Goal: Task Accomplishment & Management: Manage account settings

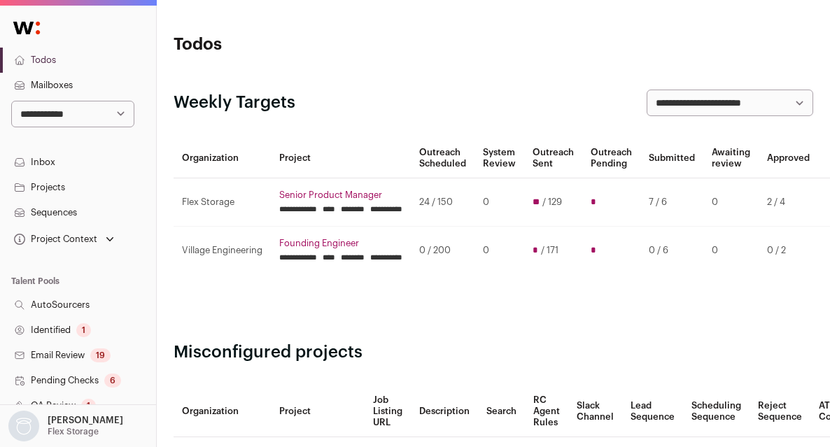
drag, startPoint x: 481, startPoint y: 55, endPoint x: 424, endPoint y: 129, distance: 93.8
click at [481, 55] on header "Todos" at bounding box center [493, 45] width 639 height 22
click at [365, 204] on input "********" at bounding box center [353, 209] width 24 height 11
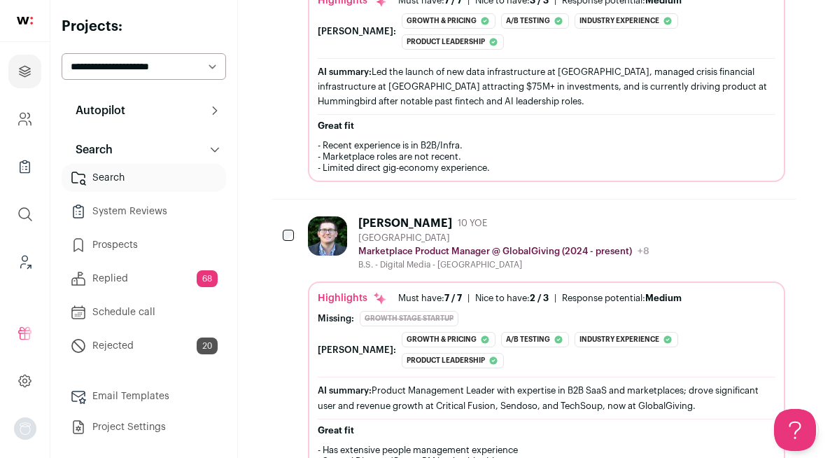
scroll to position [420, 0]
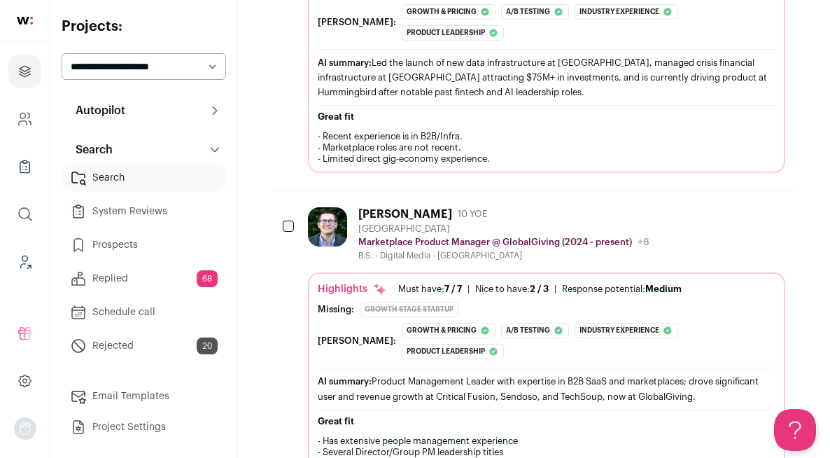
click at [774, 205] on icon "Add to Prospects" at bounding box center [773, 213] width 17 height 17
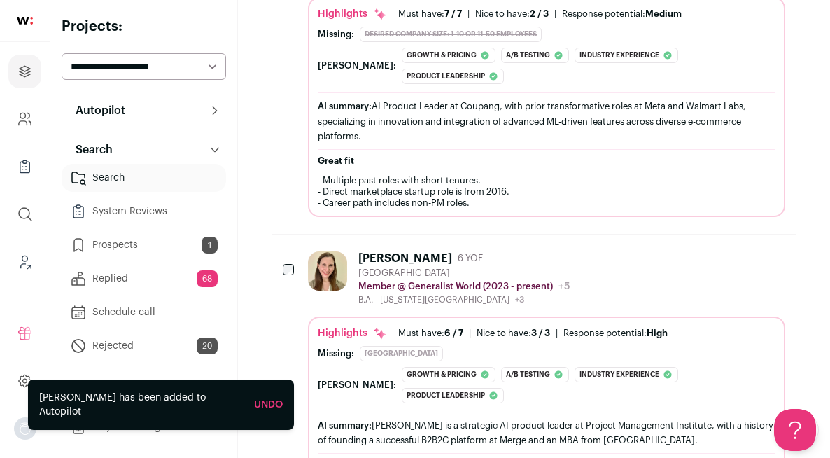
scroll to position [737, 0]
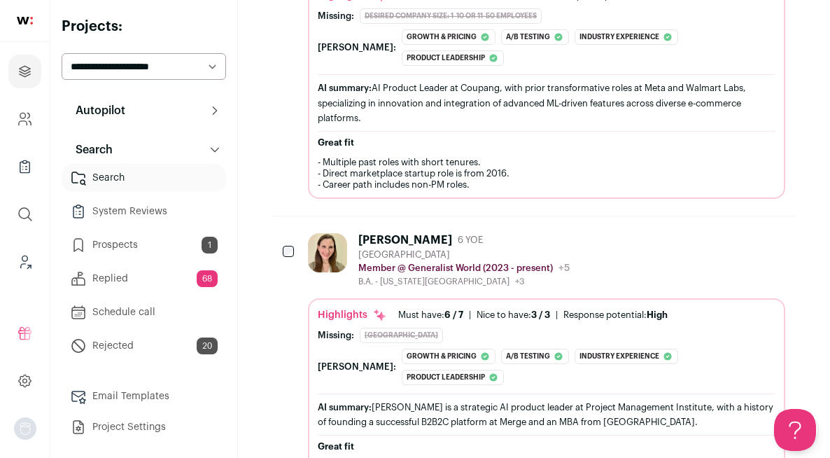
click at [769, 231] on icon "Add to Prospects" at bounding box center [773, 239] width 17 height 17
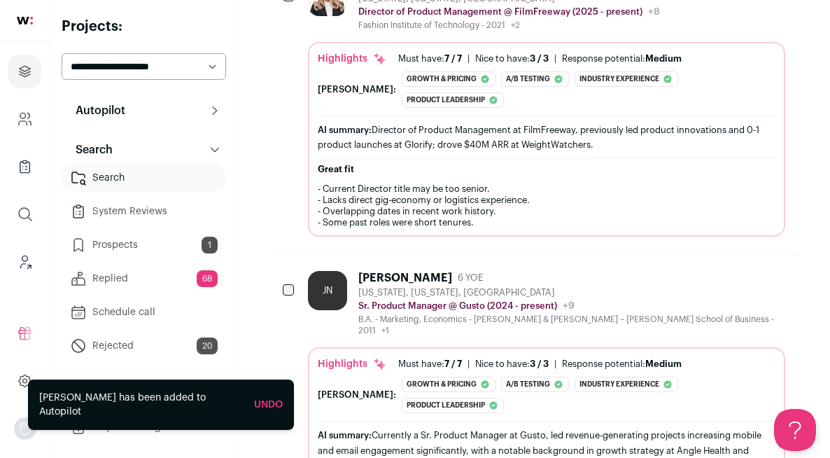
scroll to position [1341, 0]
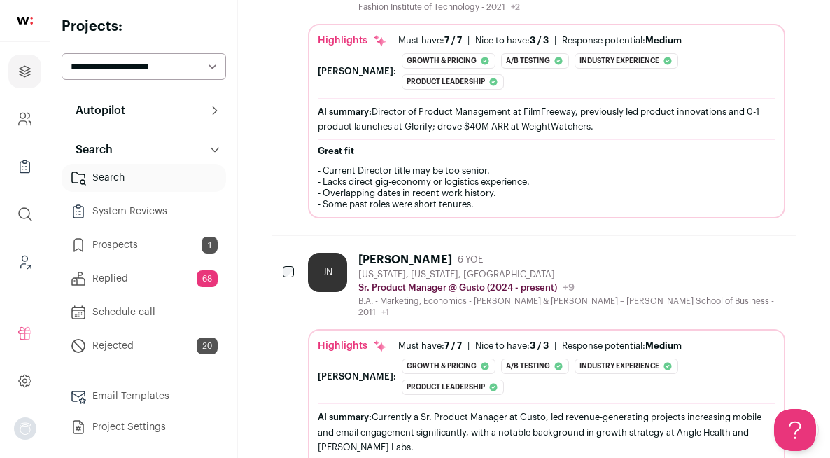
click at [770, 250] on icon "Add to Prospects" at bounding box center [773, 258] width 17 height 17
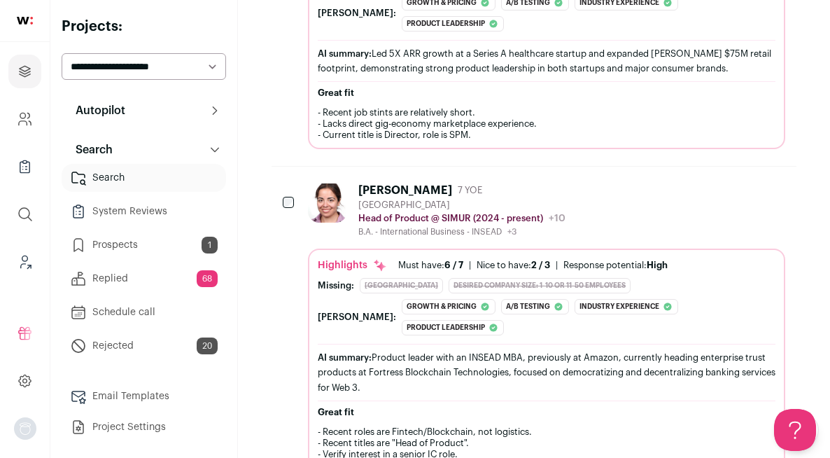
scroll to position [3502, 0]
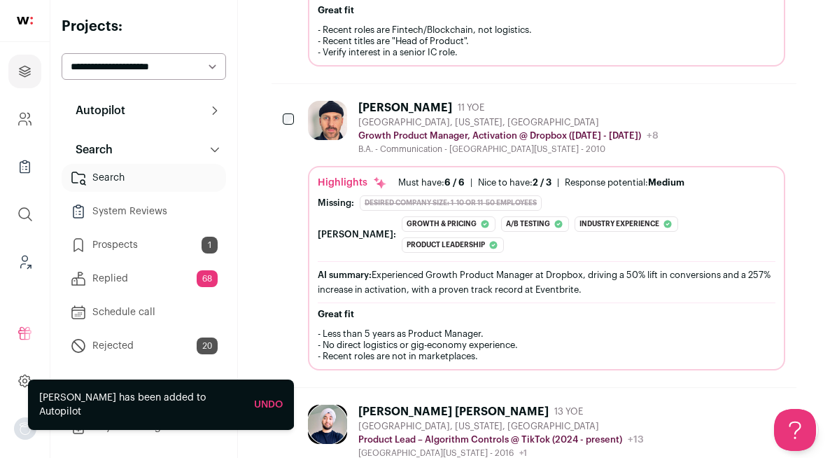
scroll to position [4123, 0]
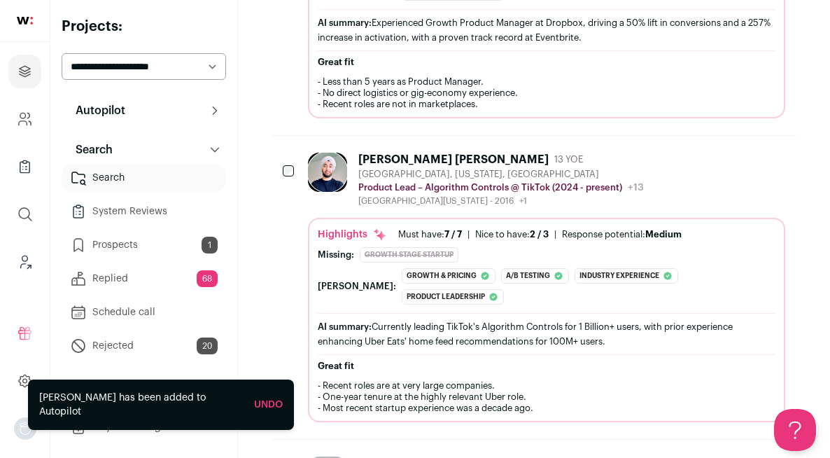
click at [780, 446] on icon "Add to Prospects" at bounding box center [773, 462] width 17 height 17
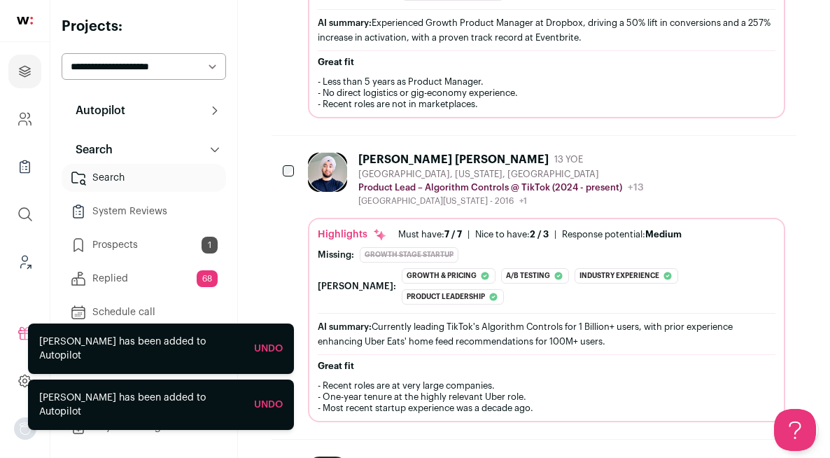
scroll to position [4141, 0]
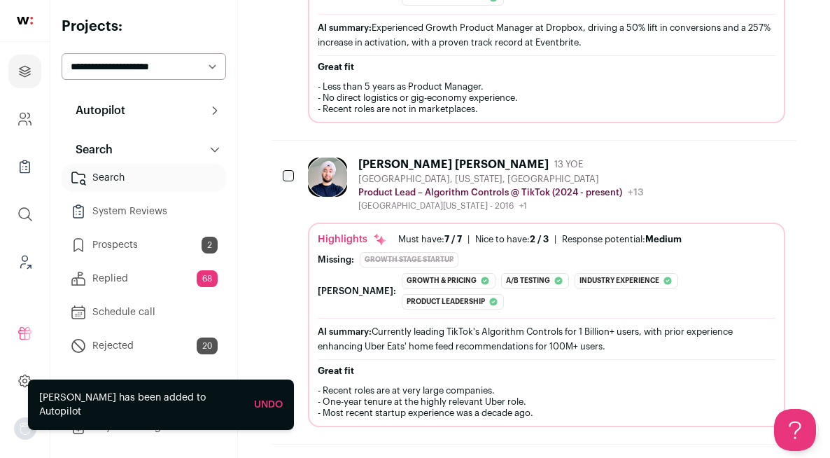
click at [774, 446] on icon "Add to Prospects" at bounding box center [773, 467] width 17 height 17
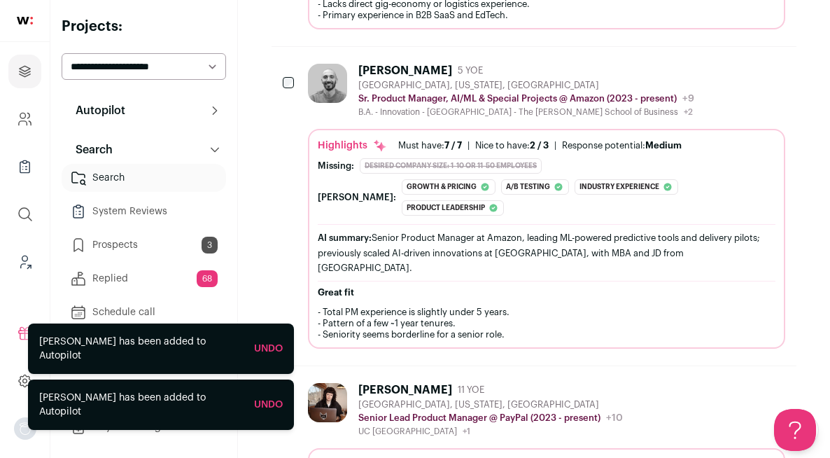
scroll to position [4997, 0]
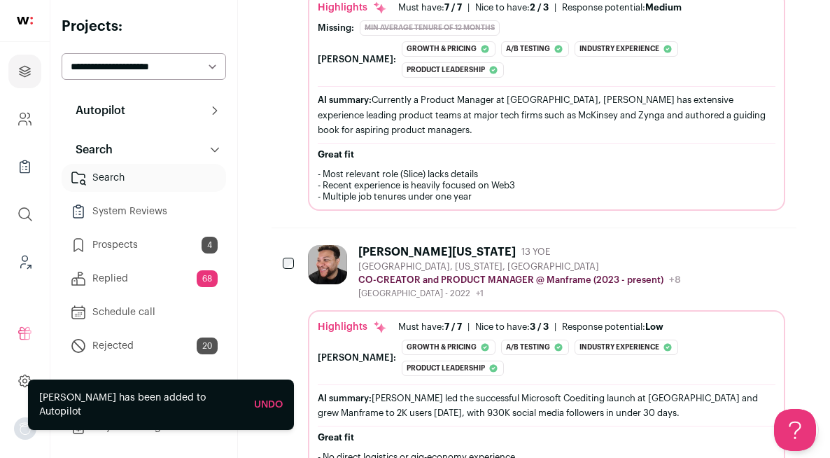
scroll to position [2863, 0]
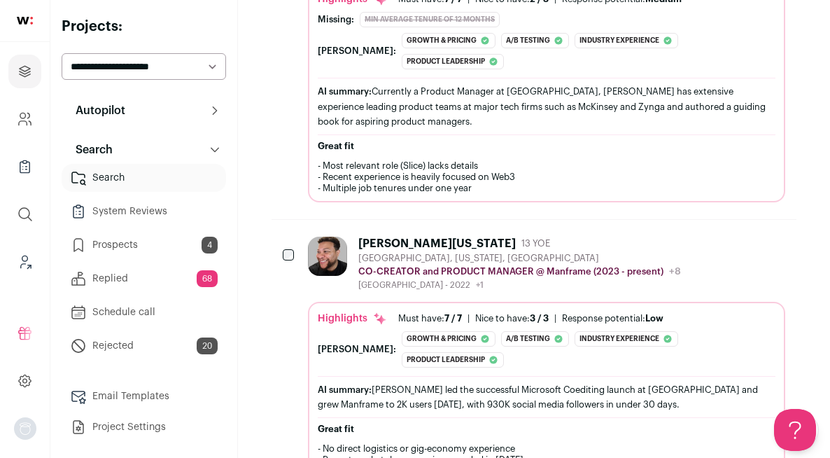
click at [161, 252] on link "Prospects 4" at bounding box center [144, 245] width 164 height 28
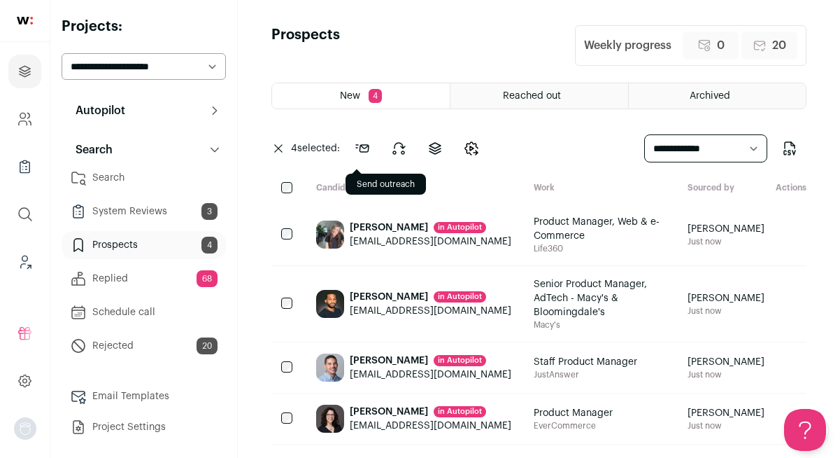
click at [358, 149] on icon at bounding box center [362, 148] width 17 height 17
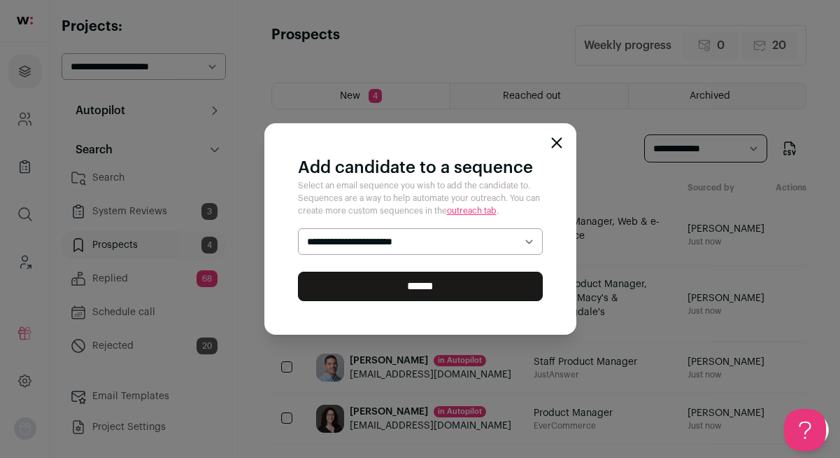
click at [418, 241] on select "**********" at bounding box center [420, 241] width 245 height 27
select select "*****"
click at [298, 228] on select "**********" at bounding box center [420, 241] width 245 height 27
click at [450, 286] on input "******" at bounding box center [420, 285] width 245 height 29
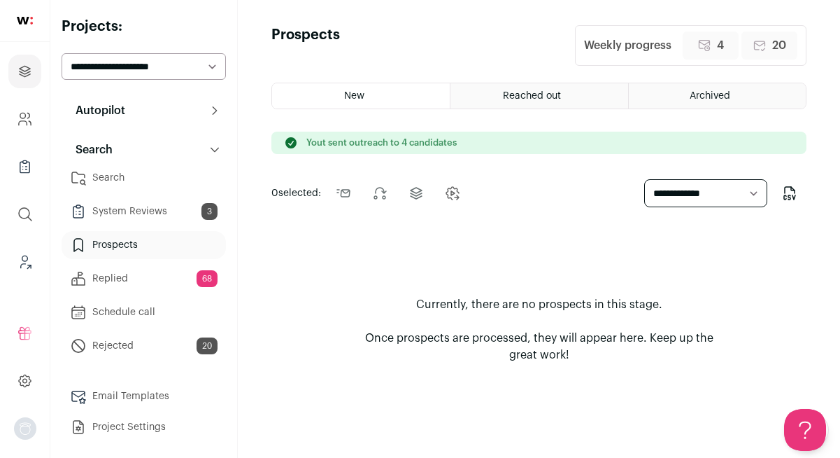
click at [117, 174] on link "Search" at bounding box center [144, 178] width 164 height 28
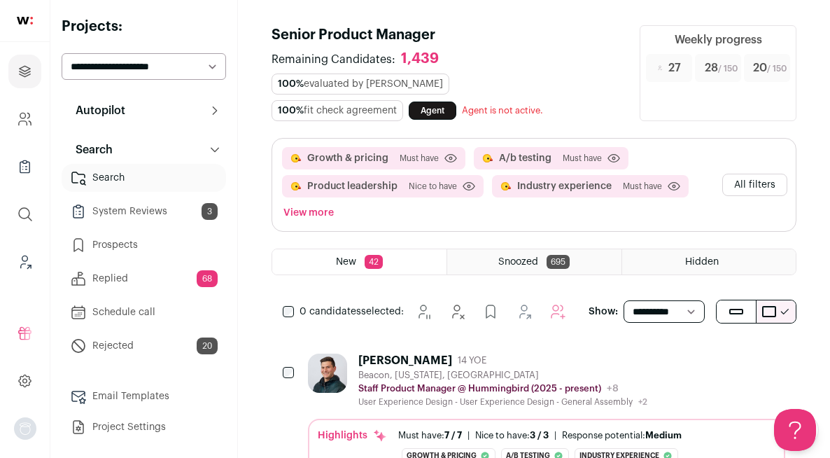
click at [523, 353] on div "Graham Gnall 14 YOE" at bounding box center [502, 360] width 289 height 14
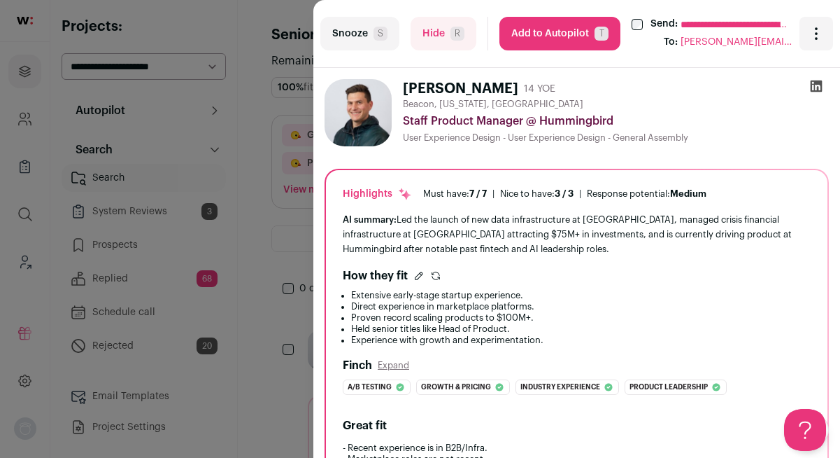
click at [367, 43] on button "Snooze S" at bounding box center [359, 34] width 79 height 34
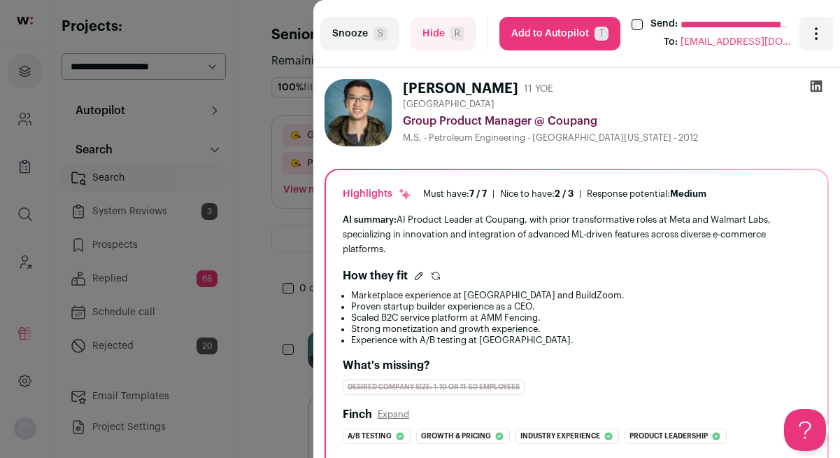
click at [558, 40] on button "Add to Autopilot T" at bounding box center [560, 34] width 121 height 34
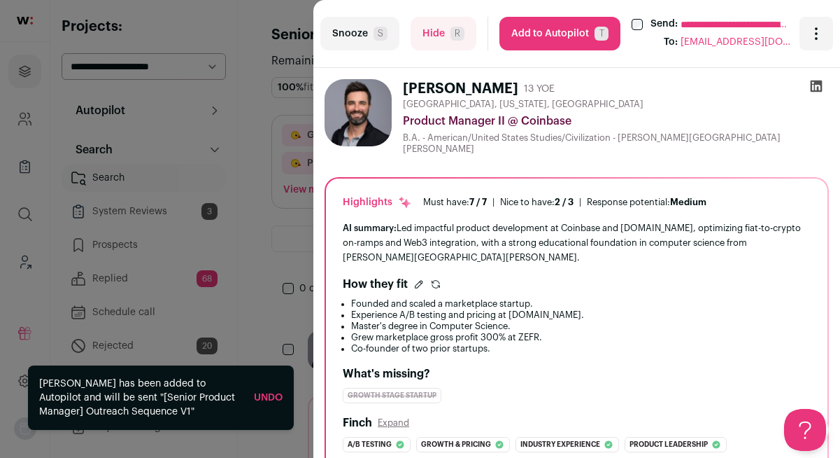
click at [558, 40] on button "Add to Autopilot T" at bounding box center [560, 34] width 121 height 34
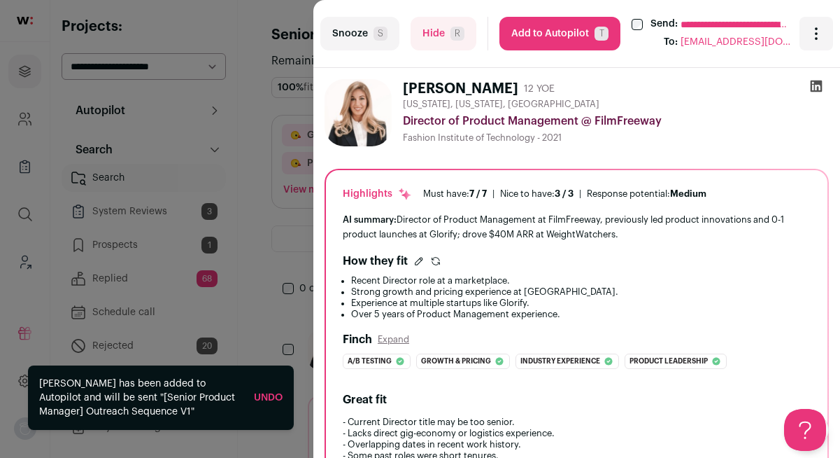
click at [570, 27] on button "Add to Autopilot T" at bounding box center [560, 34] width 121 height 34
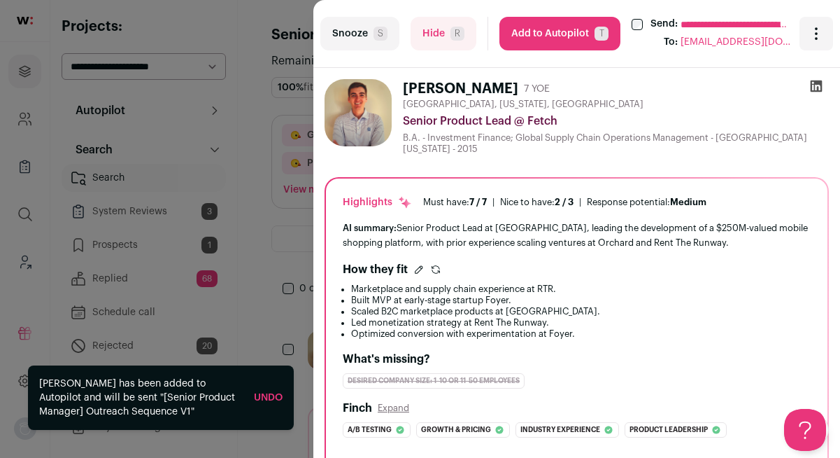
click at [564, 39] on button "Add to Autopilot T" at bounding box center [560, 34] width 121 height 34
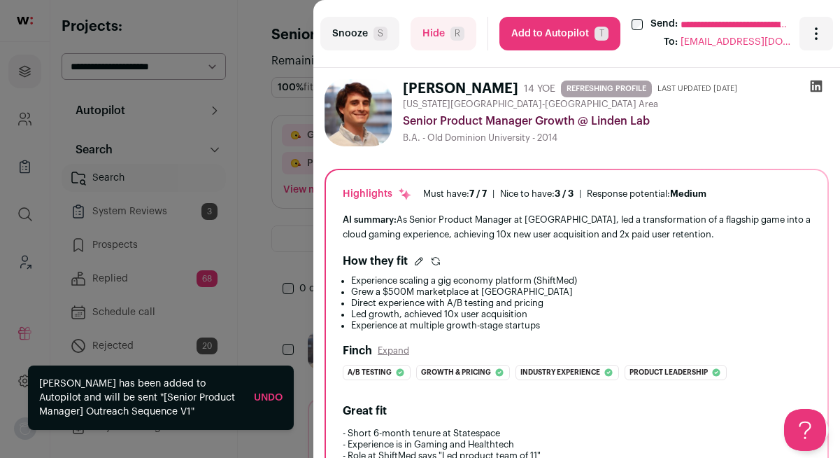
click at [564, 40] on button "Add to Autopilot T" at bounding box center [560, 34] width 121 height 34
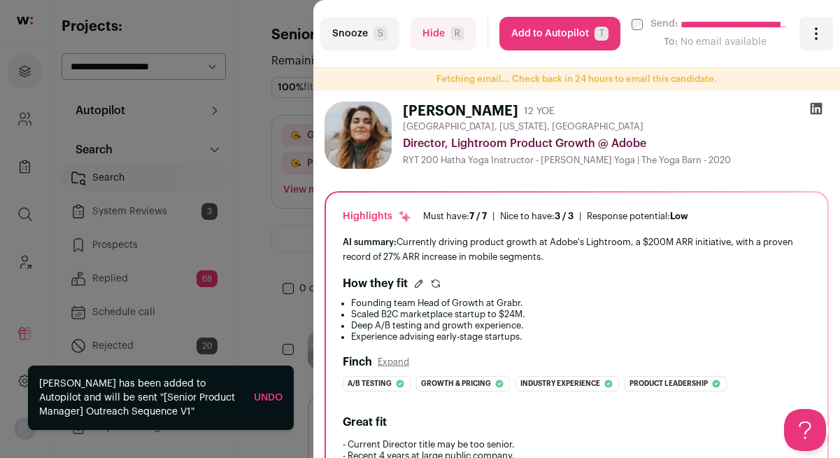
click at [563, 41] on button "Add to Autopilot T" at bounding box center [560, 34] width 121 height 34
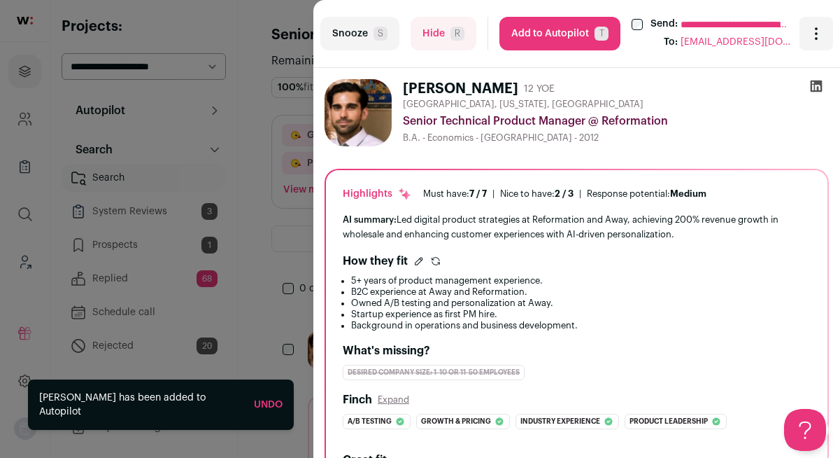
click at [556, 41] on button "Add to Autopilot T" at bounding box center [560, 34] width 121 height 34
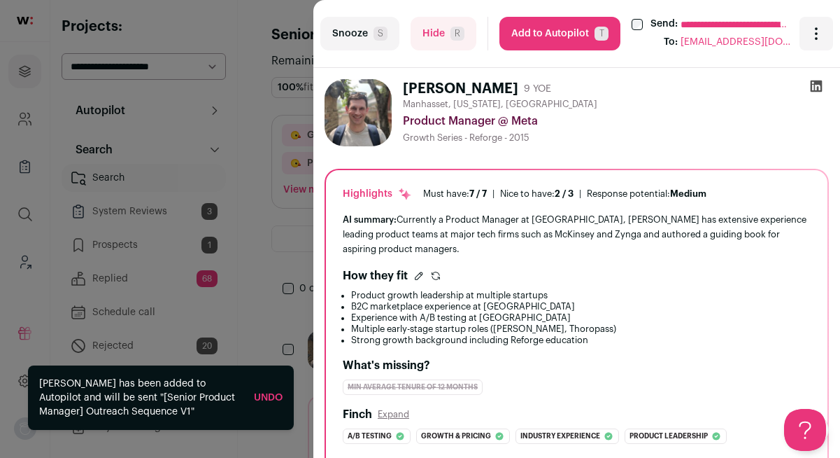
click at [356, 39] on button "Snooze S" at bounding box center [359, 34] width 79 height 34
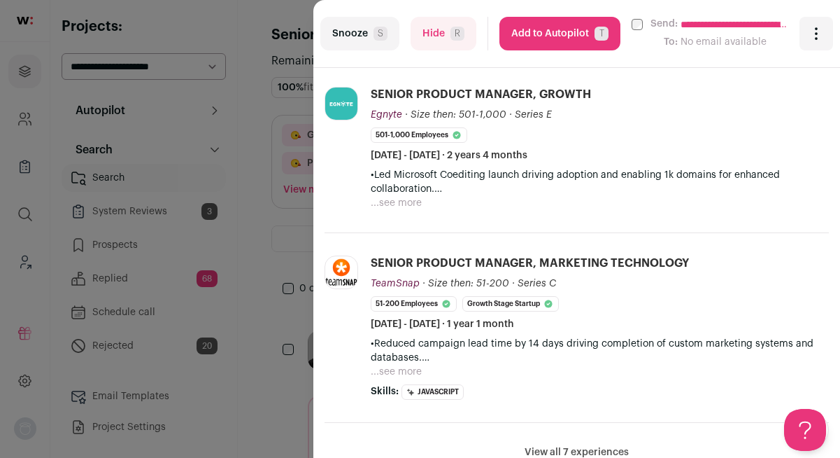
scroll to position [696, 0]
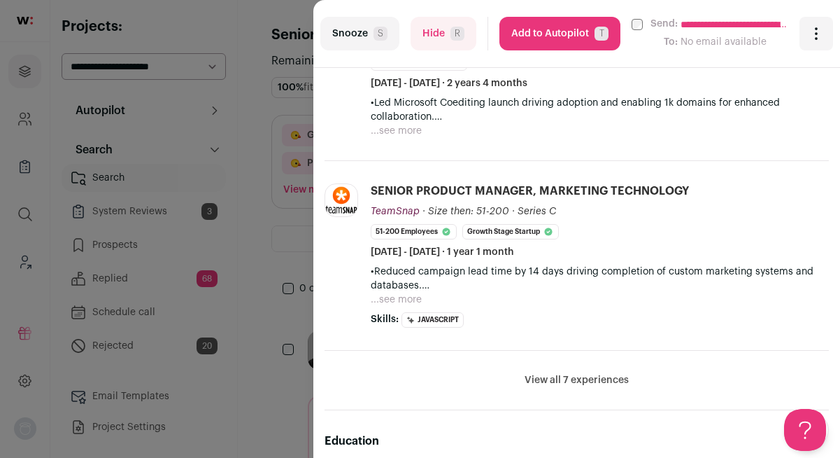
click at [335, 35] on button "Snooze S" at bounding box center [359, 34] width 79 height 34
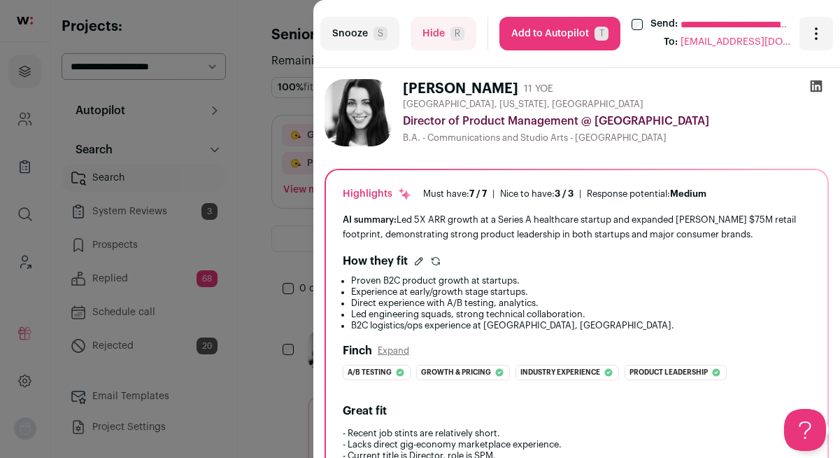
click at [569, 35] on button "Add to Autopilot T" at bounding box center [560, 34] width 121 height 34
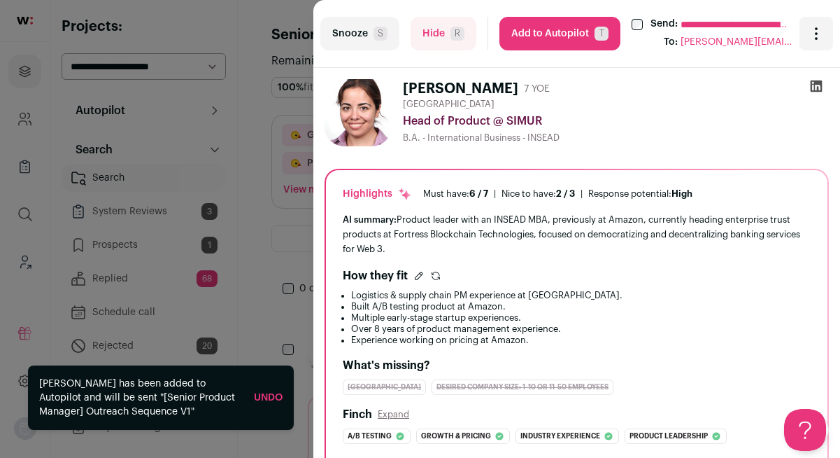
click at [367, 41] on button "Snooze S" at bounding box center [359, 34] width 79 height 34
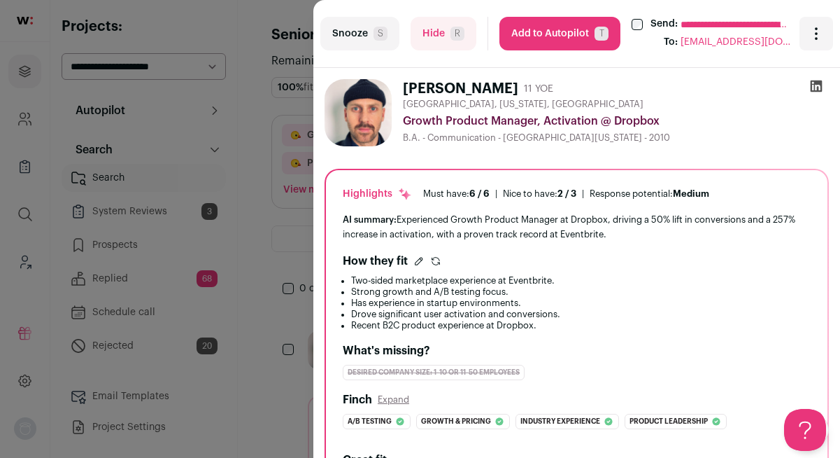
click at [550, 30] on button "Add to Autopilot T" at bounding box center [560, 34] width 121 height 34
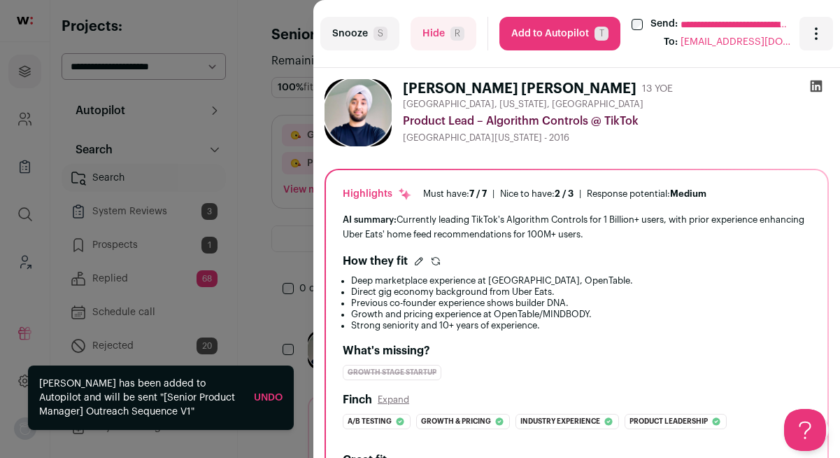
click at [559, 31] on button "Add to Autopilot T" at bounding box center [560, 34] width 121 height 34
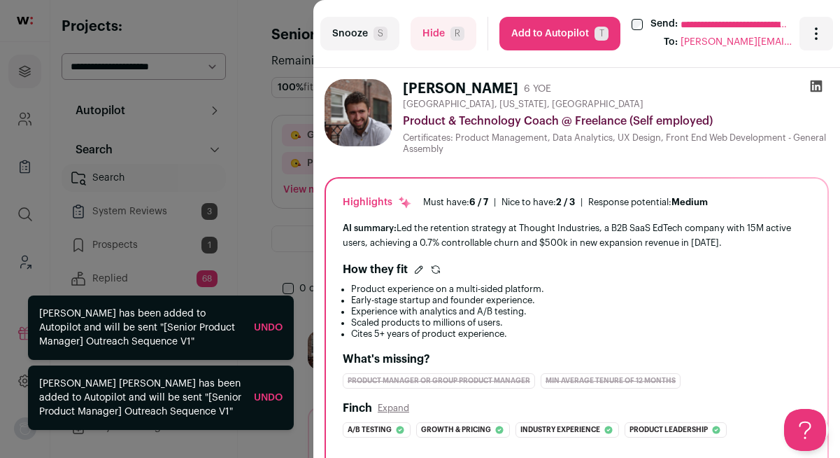
click at [359, 31] on button "Snooze S" at bounding box center [359, 34] width 79 height 34
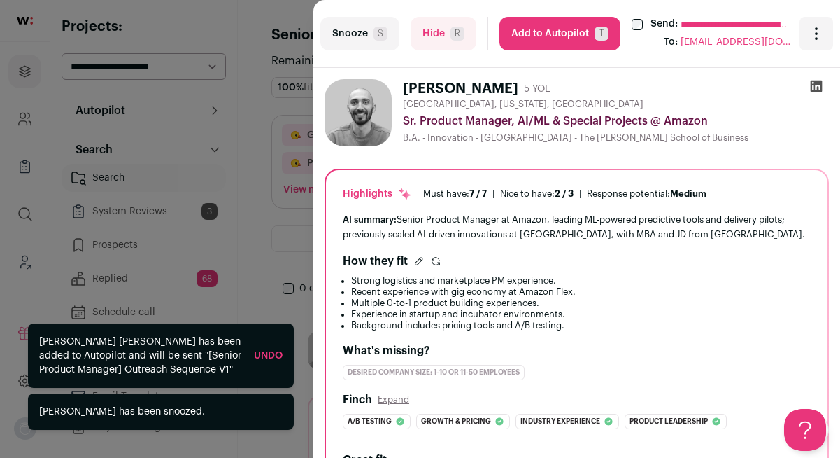
click at [374, 29] on span "S" at bounding box center [381, 34] width 14 height 14
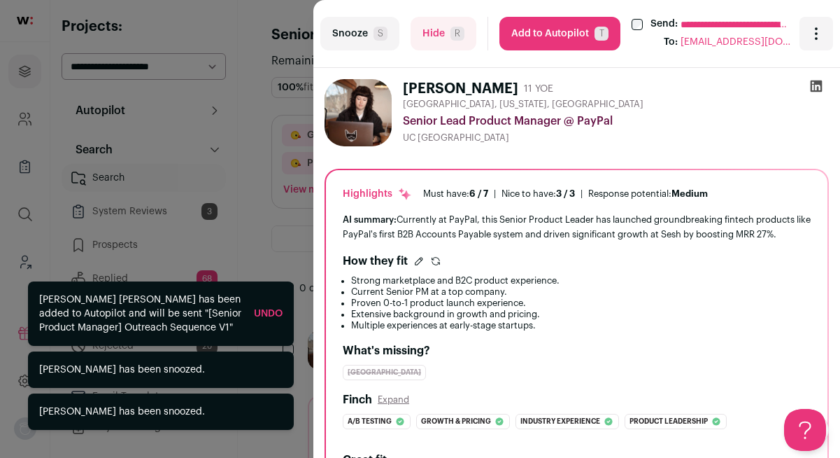
click at [374, 29] on span "S" at bounding box center [381, 34] width 14 height 14
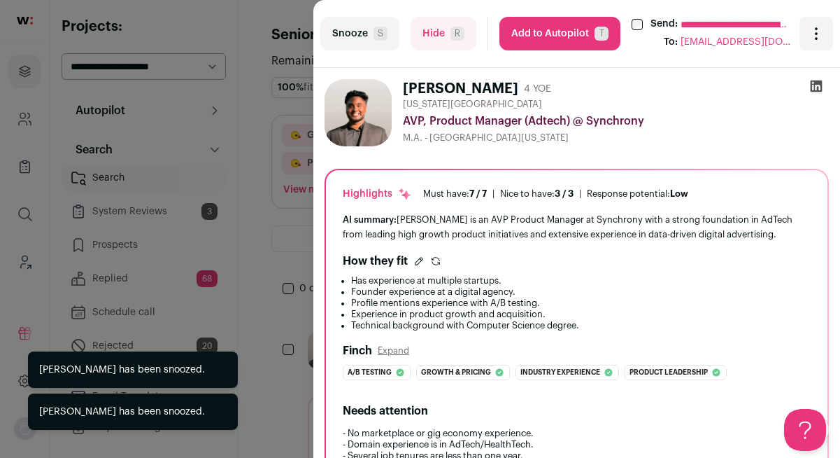
click at [348, 35] on button "Snooze S" at bounding box center [359, 34] width 79 height 34
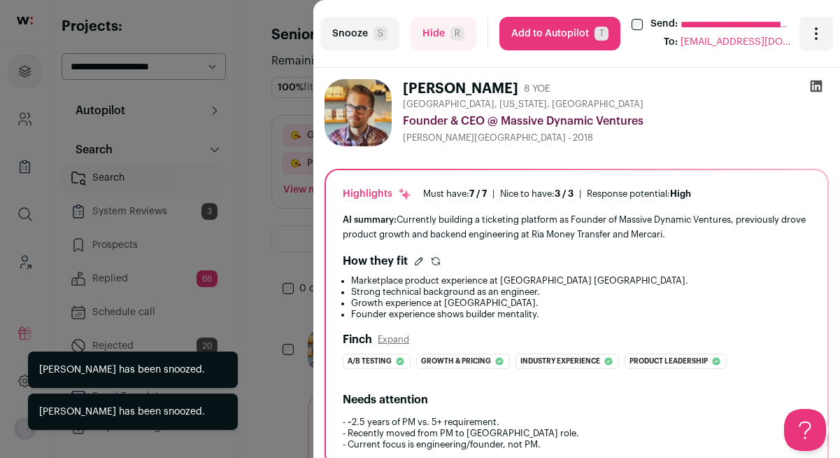
click at [365, 47] on button "Snooze S" at bounding box center [359, 34] width 79 height 34
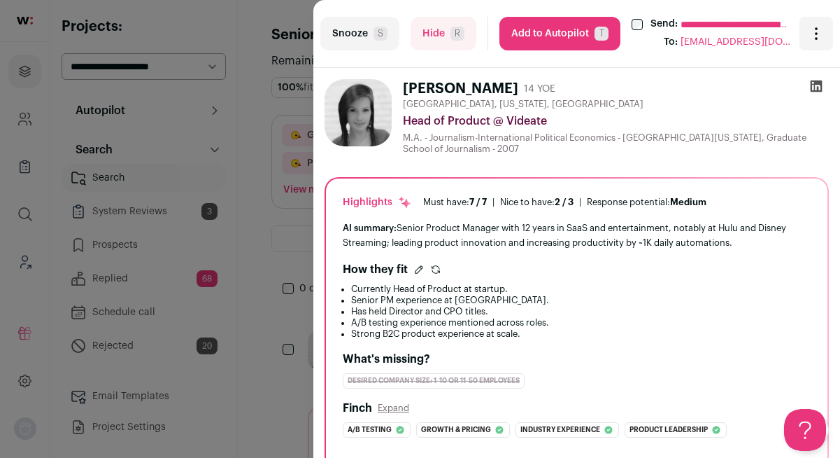
click at [565, 25] on button "Add to Autopilot T" at bounding box center [560, 34] width 121 height 34
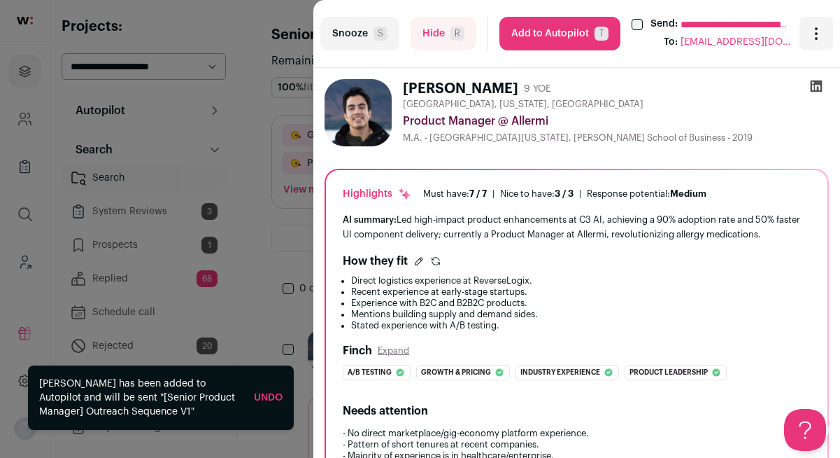
click at [561, 27] on button "Add to Autopilot T" at bounding box center [560, 34] width 121 height 34
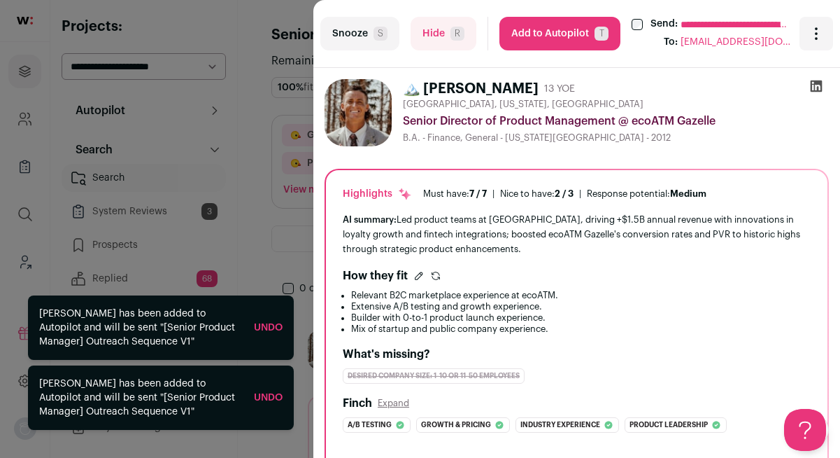
click at [240, 116] on div "**********" at bounding box center [420, 229] width 840 height 458
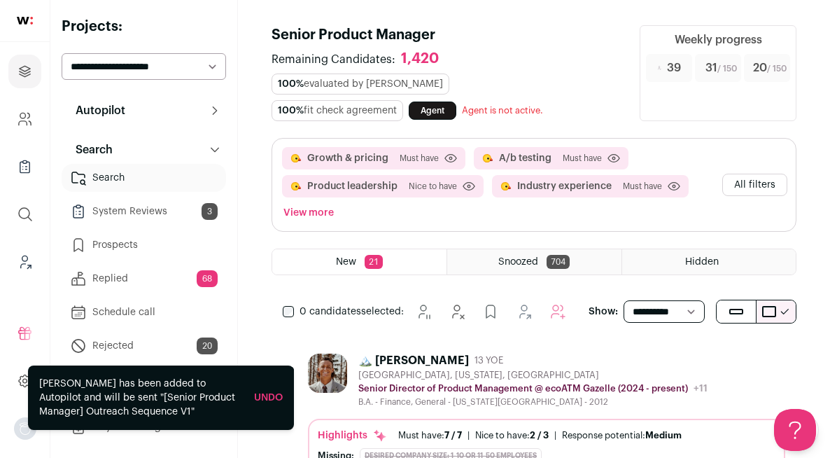
click at [123, 213] on link "System Reviews 3" at bounding box center [144, 211] width 164 height 28
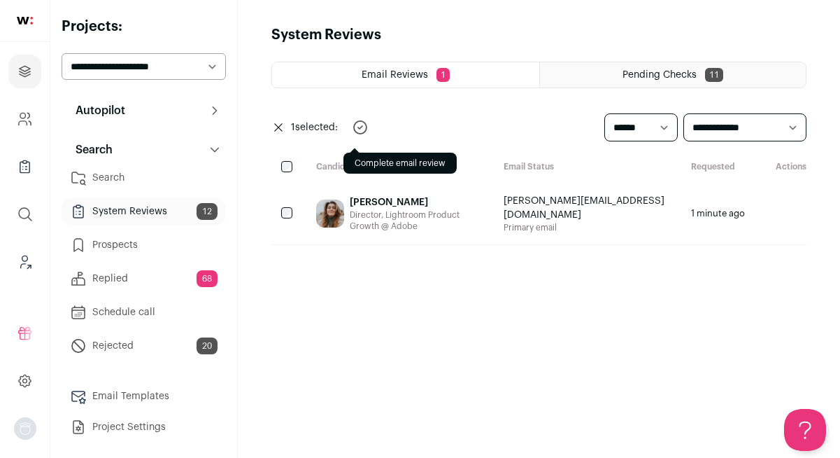
click at [364, 129] on icon "submit" at bounding box center [360, 127] width 17 height 17
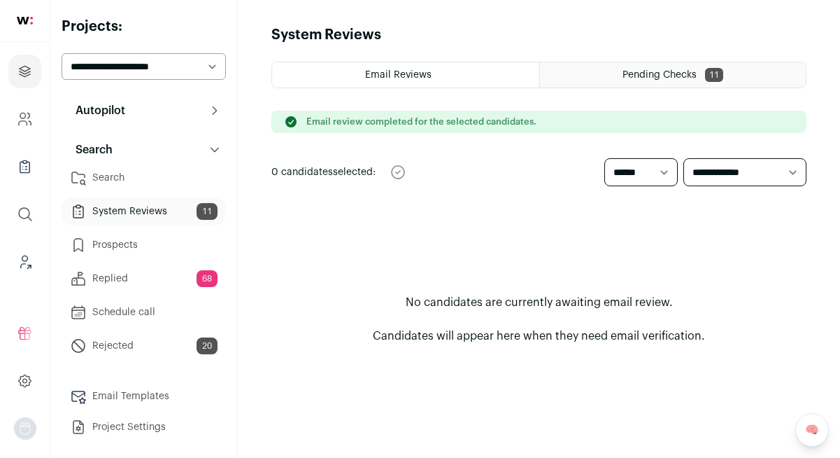
click at [683, 80] on html "Projects Company and ATS Settings Company Lists (Experimental) Global Search Le…" at bounding box center [420, 229] width 840 height 458
click at [693, 71] on span "Pending Checks" at bounding box center [660, 75] width 74 height 10
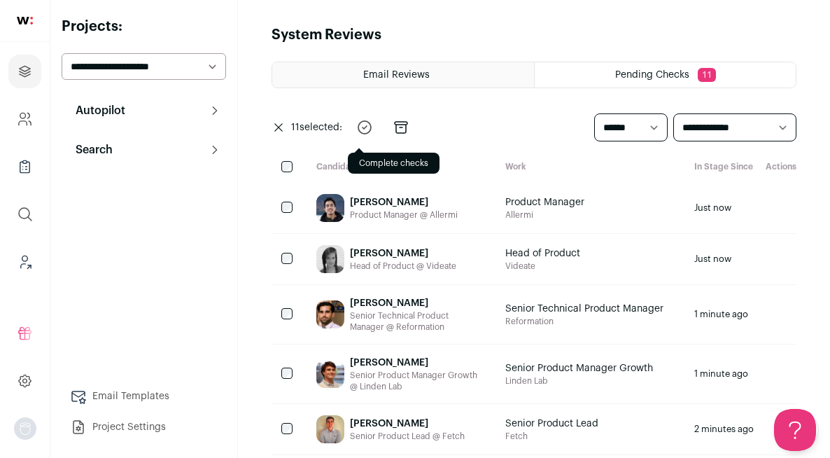
click at [365, 125] on icon "submit" at bounding box center [364, 127] width 17 height 17
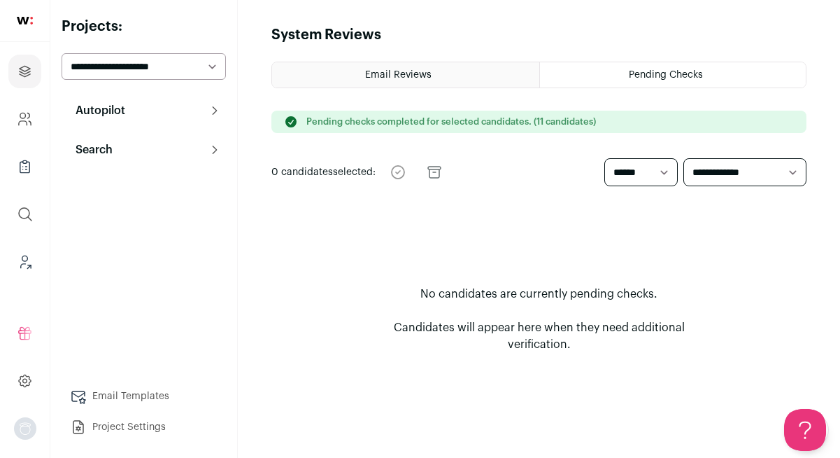
click at [27, 17] on img at bounding box center [25, 21] width 16 height 8
